Goal: Information Seeking & Learning: Understand process/instructions

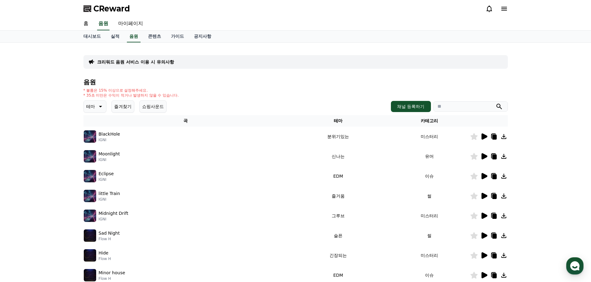
drag, startPoint x: 578, startPoint y: 73, endPoint x: 571, endPoint y: 70, distance: 7.4
click at [578, 73] on div "크리워드 음원 서비스 이용 시 유의사항 음원 * 볼륨은 15% 이상으로 설정해주세요. * 35초 미만은 수익이 적거나 발생하지 않을 수 있습니…" at bounding box center [295, 193] width 591 height 300
click at [91, 24] on link "홈" at bounding box center [85, 23] width 15 height 13
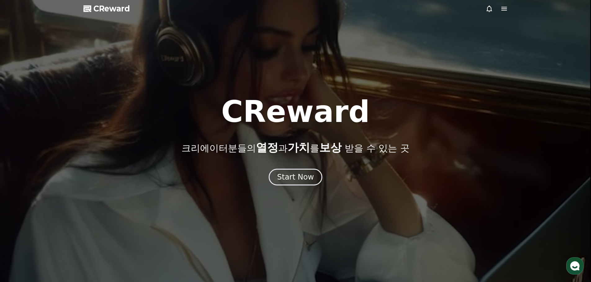
click at [91, 24] on div at bounding box center [295, 141] width 591 height 282
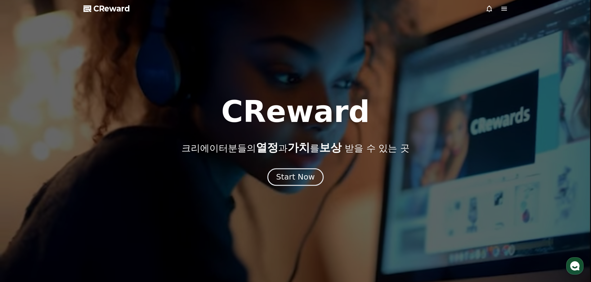
click at [292, 173] on div "Start Now" at bounding box center [295, 177] width 38 height 11
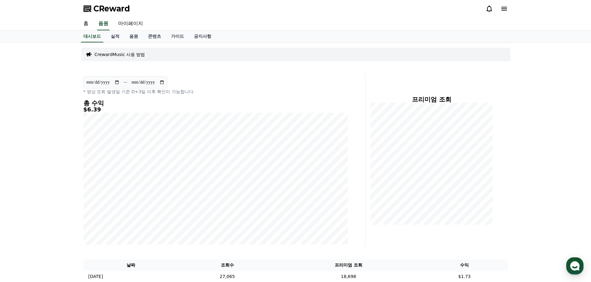
scroll to position [155, 0]
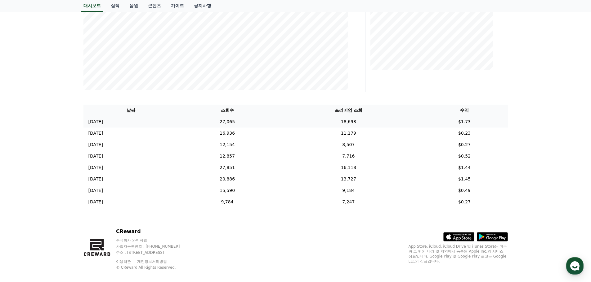
click at [363, 124] on td "18,698" at bounding box center [348, 121] width 145 height 11
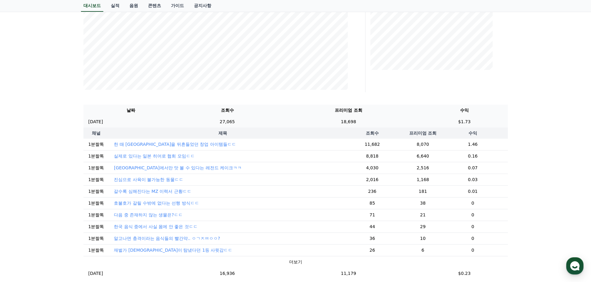
click at [362, 123] on td "18,698" at bounding box center [348, 121] width 145 height 11
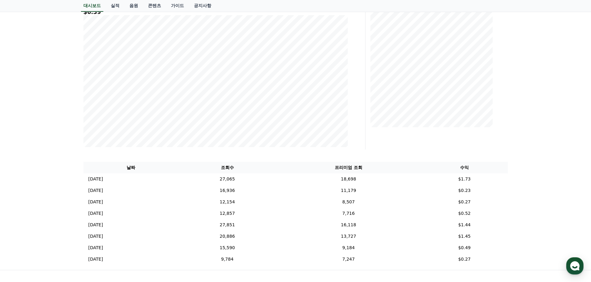
scroll to position [0, 0]
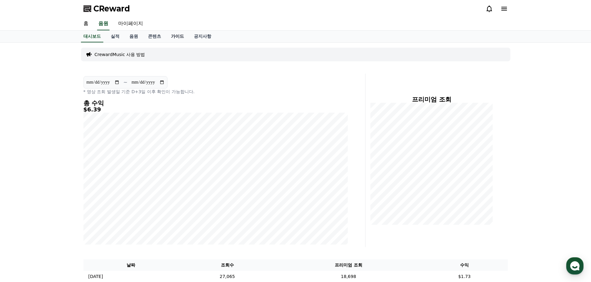
click at [170, 36] on link "가이드" at bounding box center [177, 37] width 23 height 12
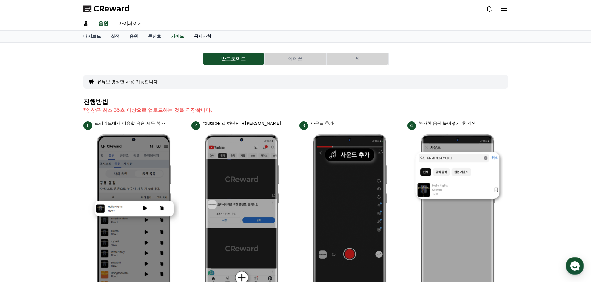
click at [202, 39] on link "공지사항" at bounding box center [202, 37] width 27 height 12
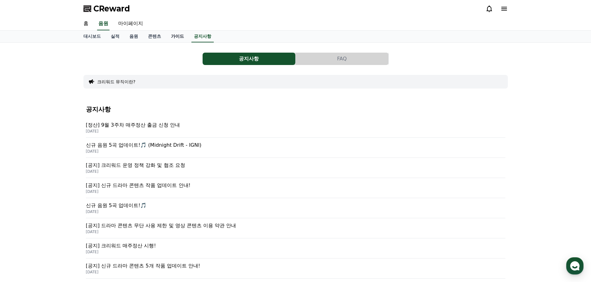
click at [170, 39] on link "가이드" at bounding box center [177, 37] width 23 height 12
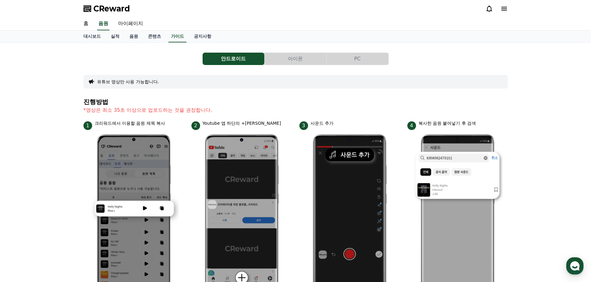
click at [225, 41] on div "대시보드 실적 음원 콘텐츠 가이드 공지사항" at bounding box center [295, 37] width 434 height 12
click at [212, 39] on link "공지사항" at bounding box center [202, 37] width 27 height 12
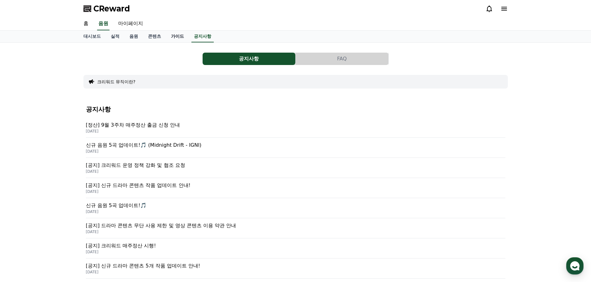
click at [185, 37] on link "가이드" at bounding box center [177, 37] width 23 height 12
